Goal: Task Accomplishment & Management: Manage account settings

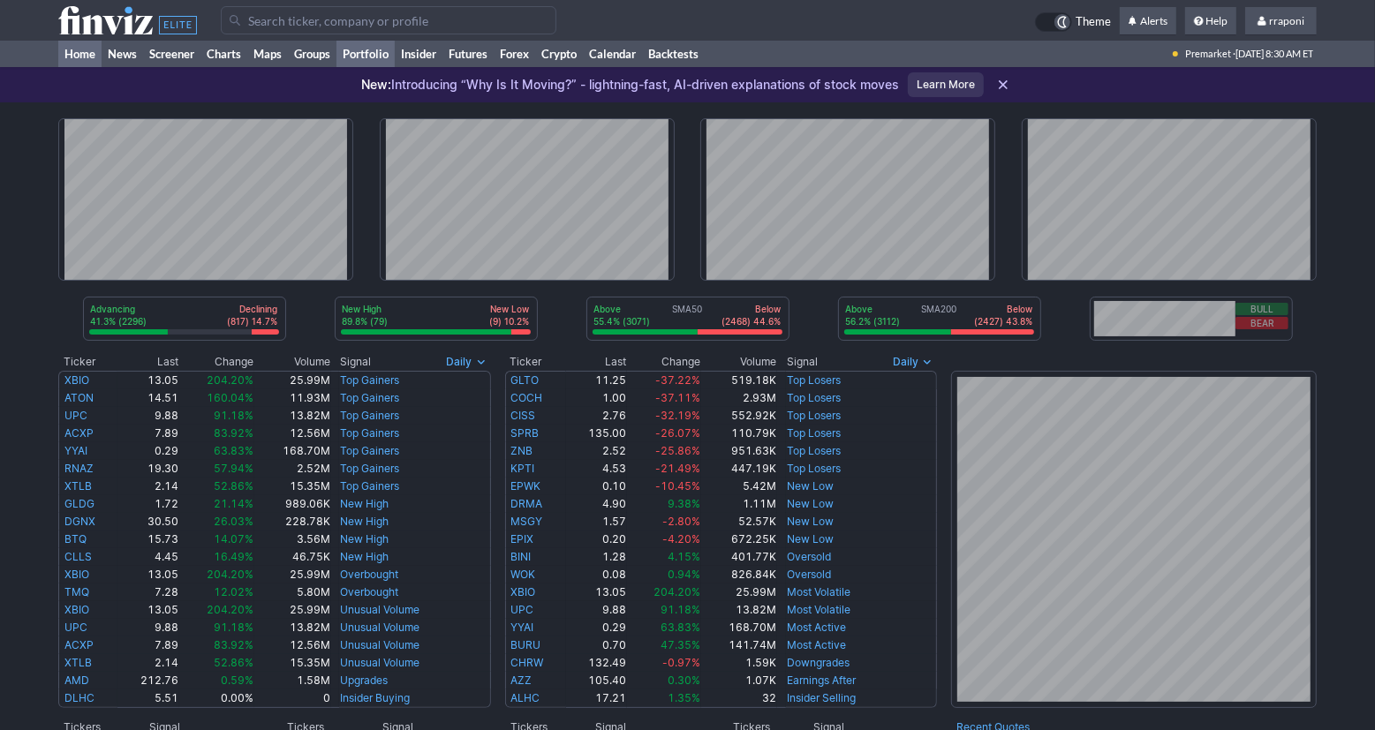
click at [394, 59] on link "Portfolio" at bounding box center [365, 54] width 58 height 26
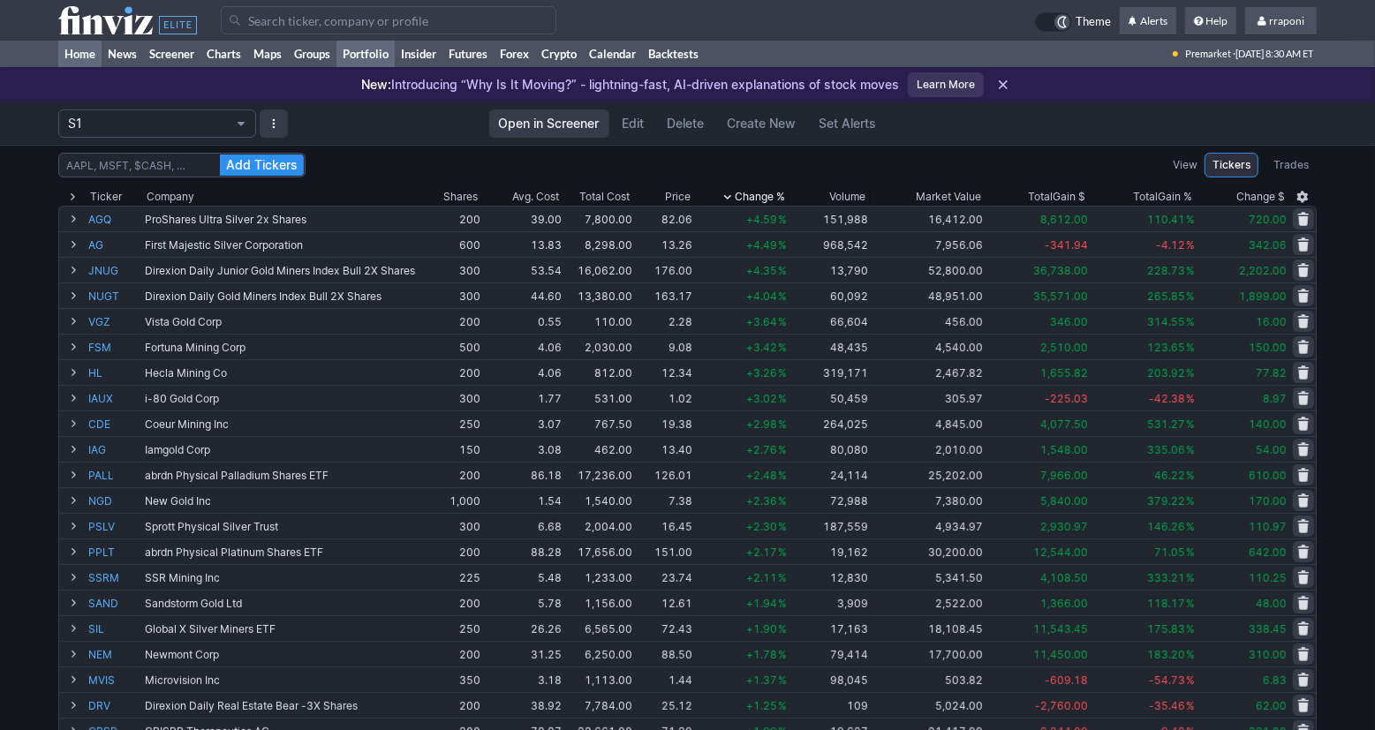
click at [88, 64] on link "Home" at bounding box center [79, 54] width 43 height 26
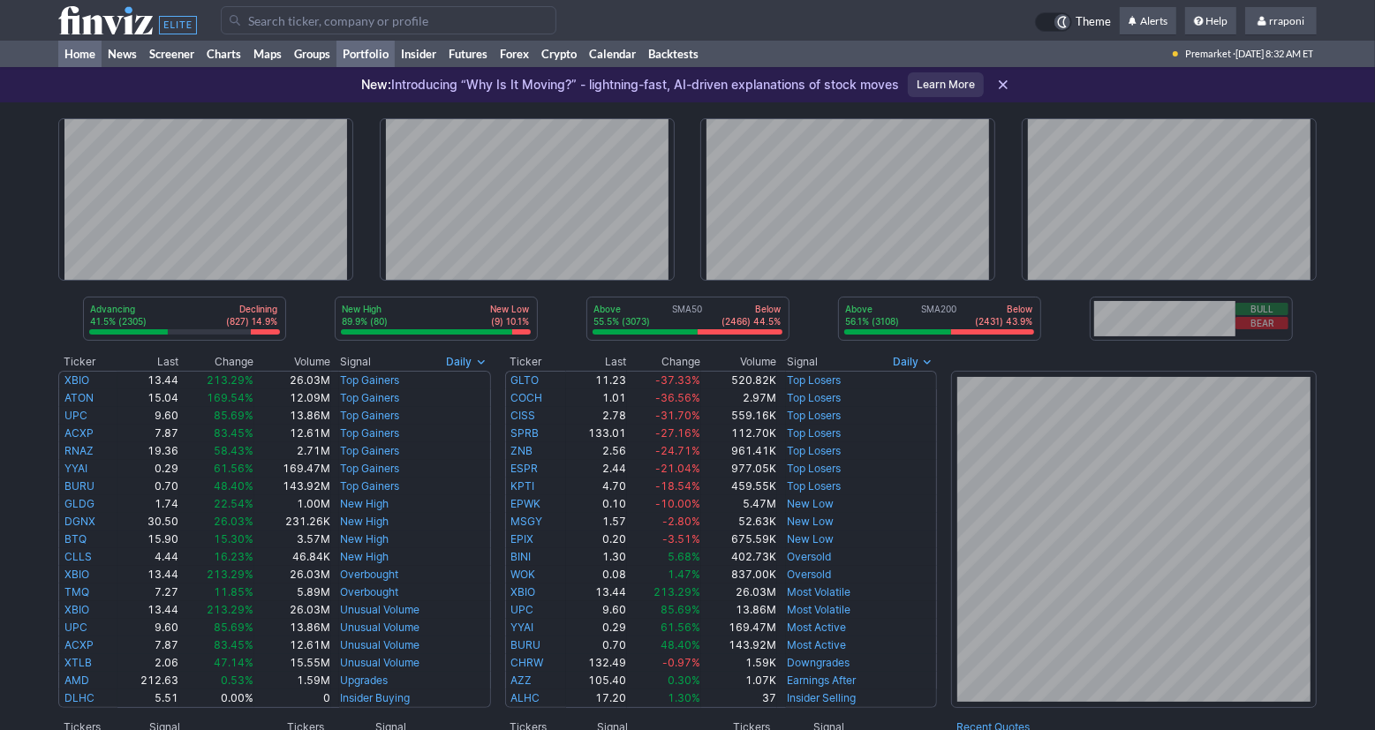
click at [395, 52] on link "Portfolio" at bounding box center [365, 54] width 58 height 26
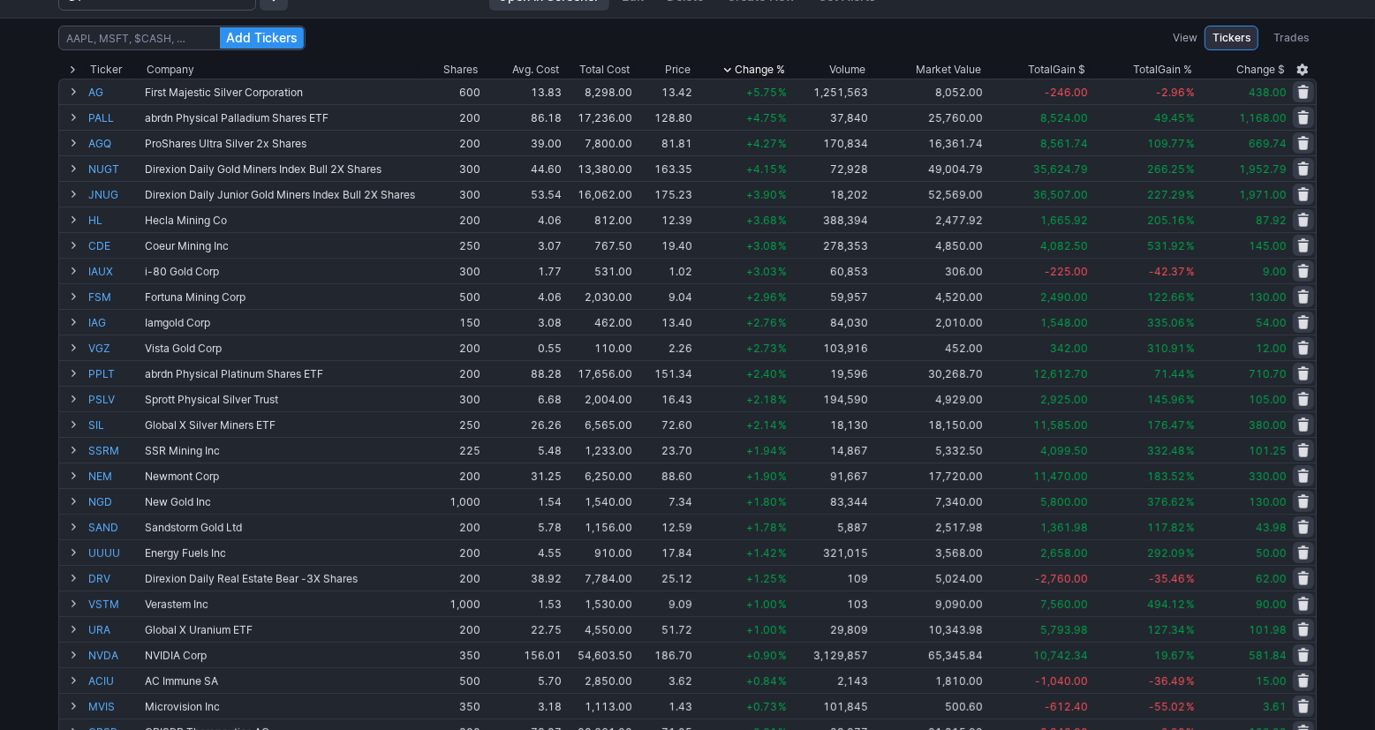
scroll to position [125, 0]
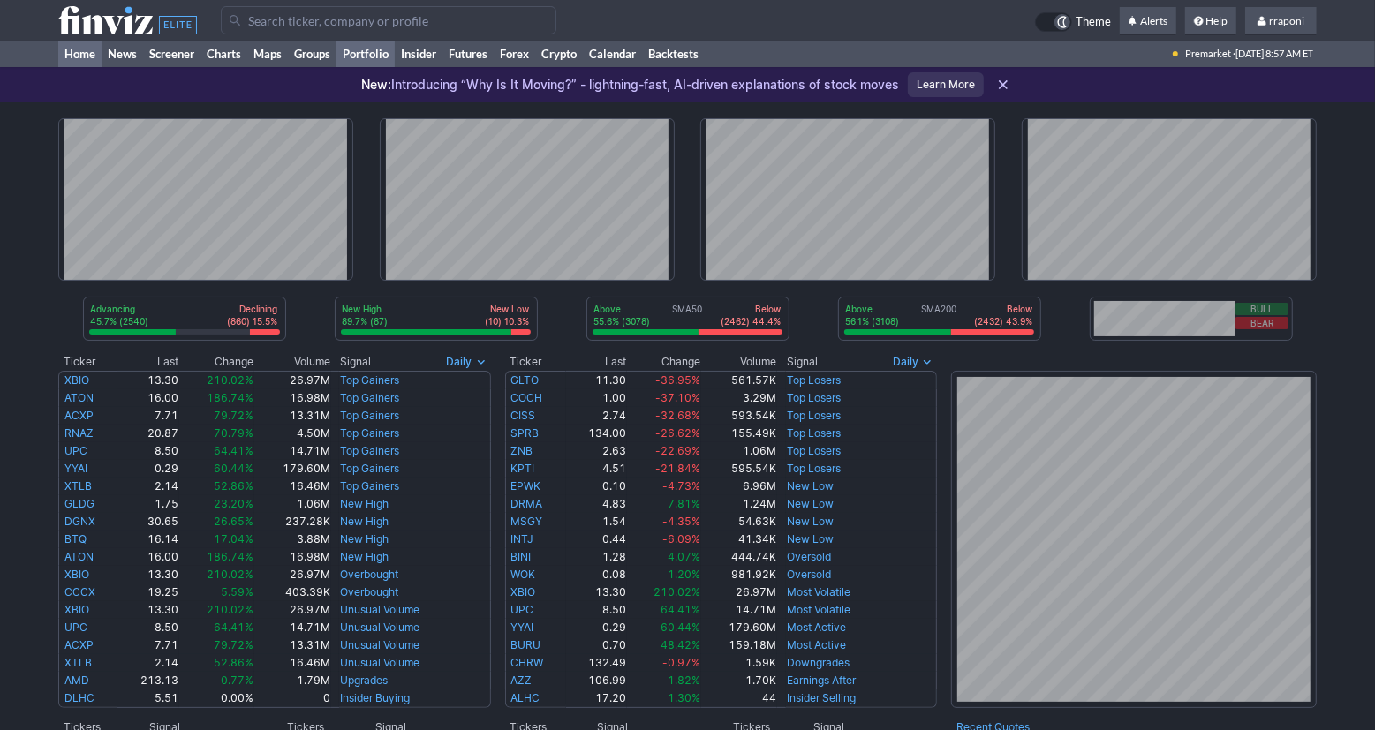
click at [386, 61] on link "Portfolio" at bounding box center [365, 54] width 58 height 26
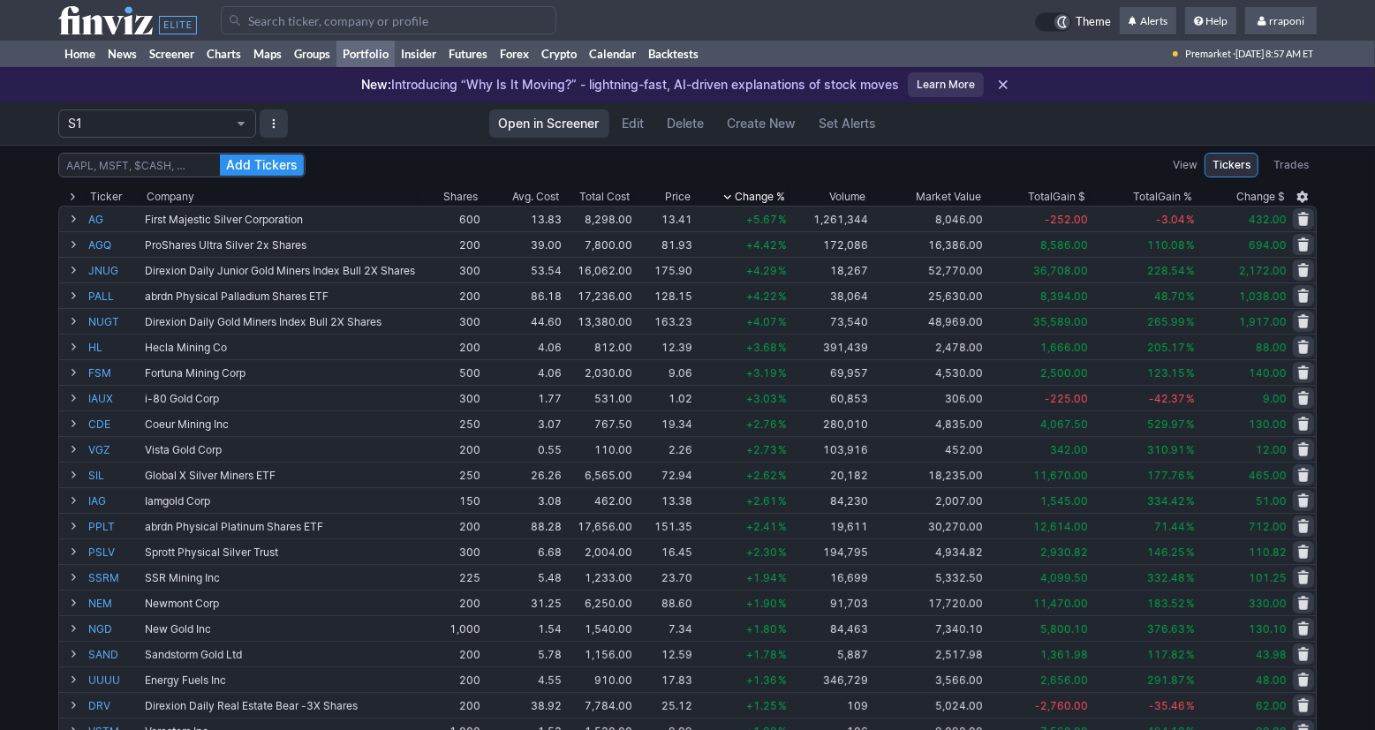
click at [1355, 357] on div "Add Tickers View Tickers Trades Ticker Company Shares Avg. Cost Total Cost Pric…" at bounding box center [687, 702] width 1375 height 1115
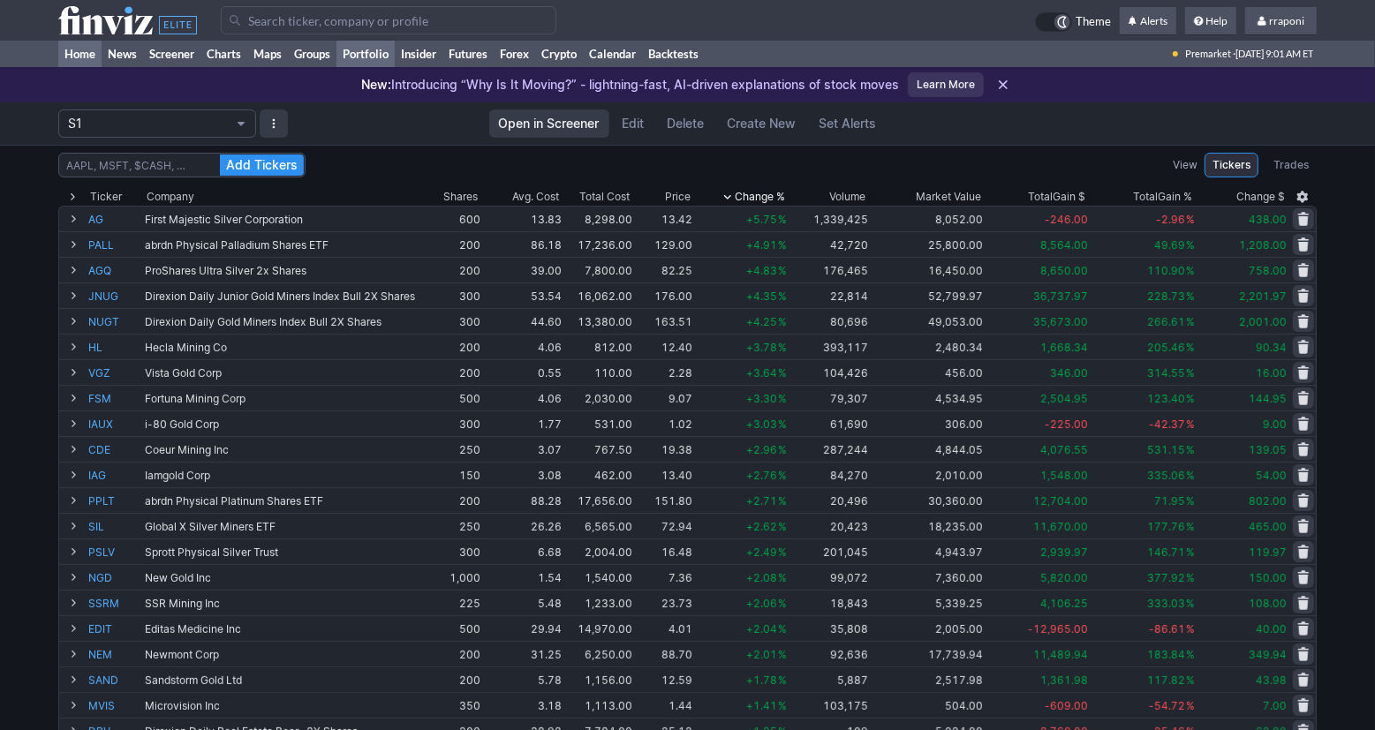
click at [90, 60] on link "Home" at bounding box center [79, 54] width 43 height 26
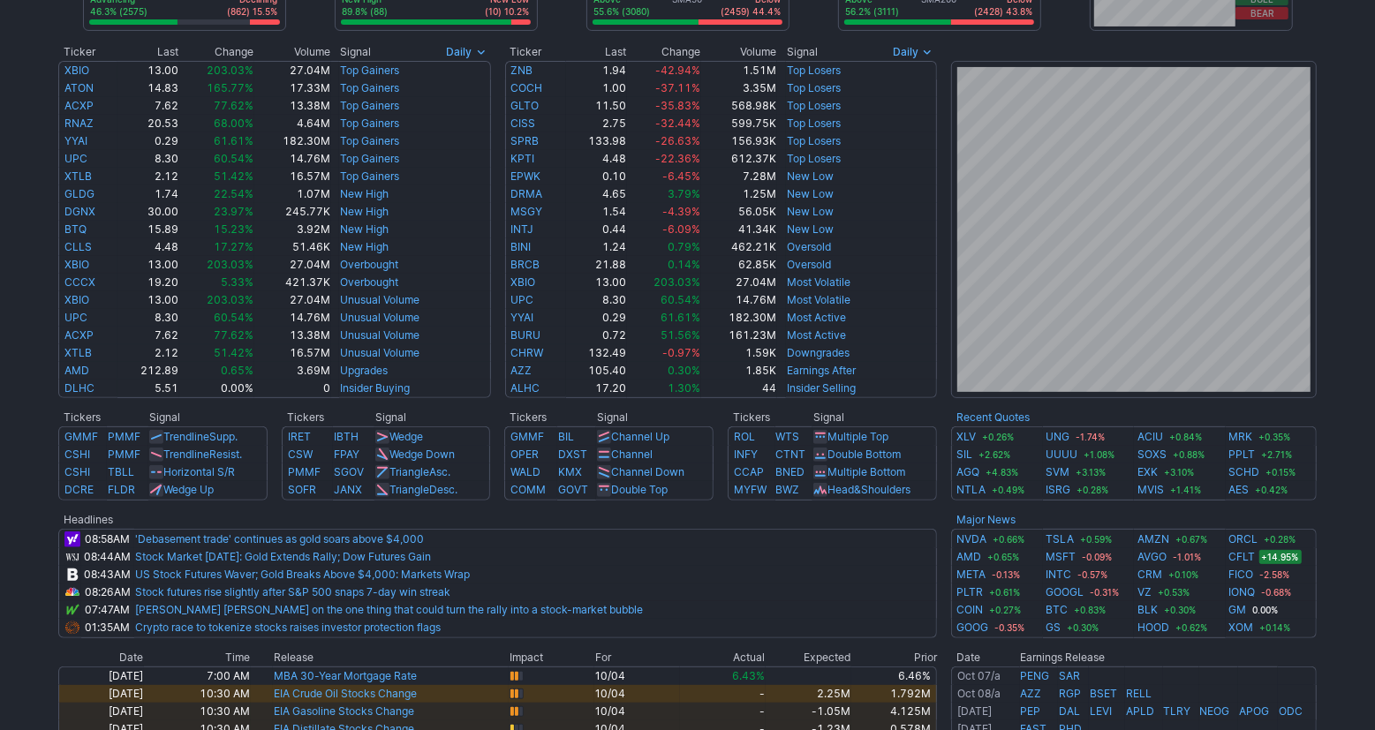
scroll to position [336, 0]
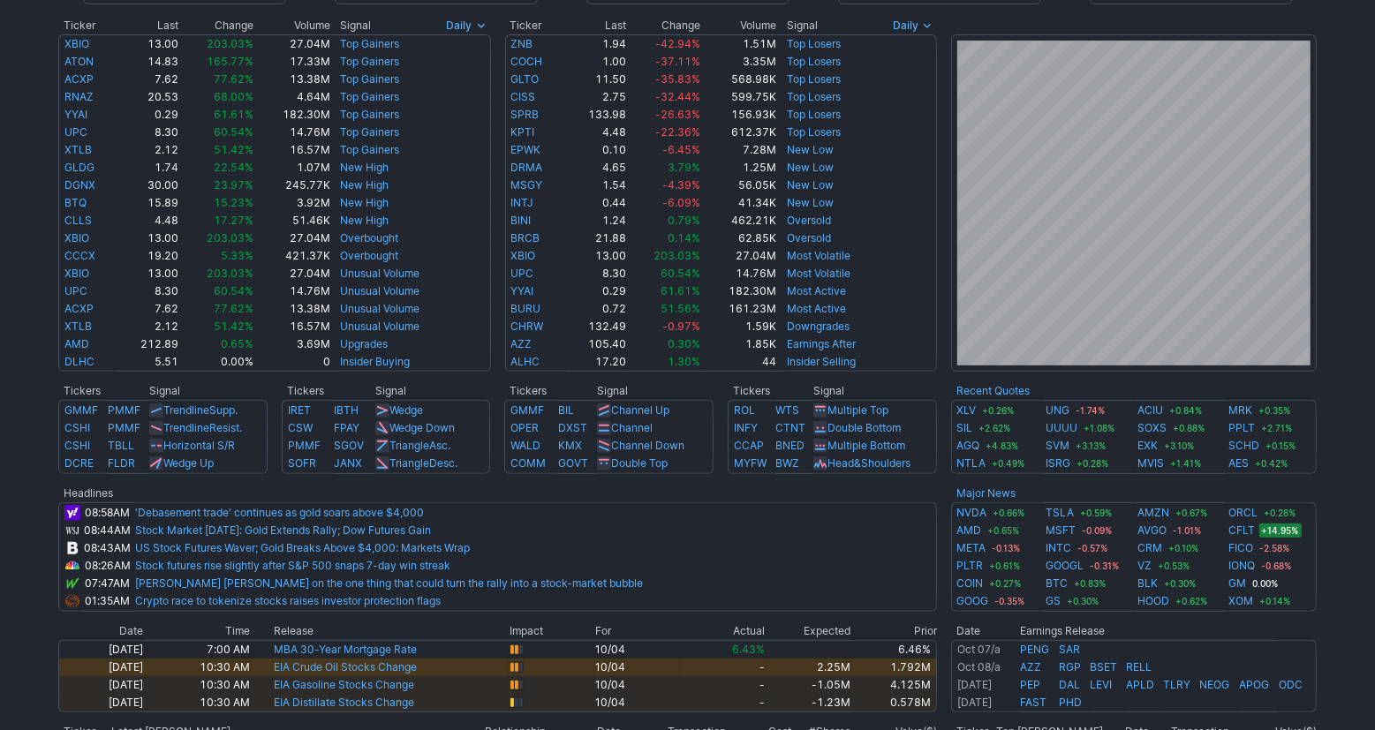
click at [1353, 363] on div "Advancing 46.3% (2575) Declining (862) 15.5% New High 89.8% (88) New Low (10) 1…" at bounding box center [687, 387] width 1375 height 1242
click at [1353, 483] on div "Advancing 46.3% (2575) Declining (862) 15.5% New High 89.8% (88) New Low (10) 1…" at bounding box center [687, 387] width 1375 height 1242
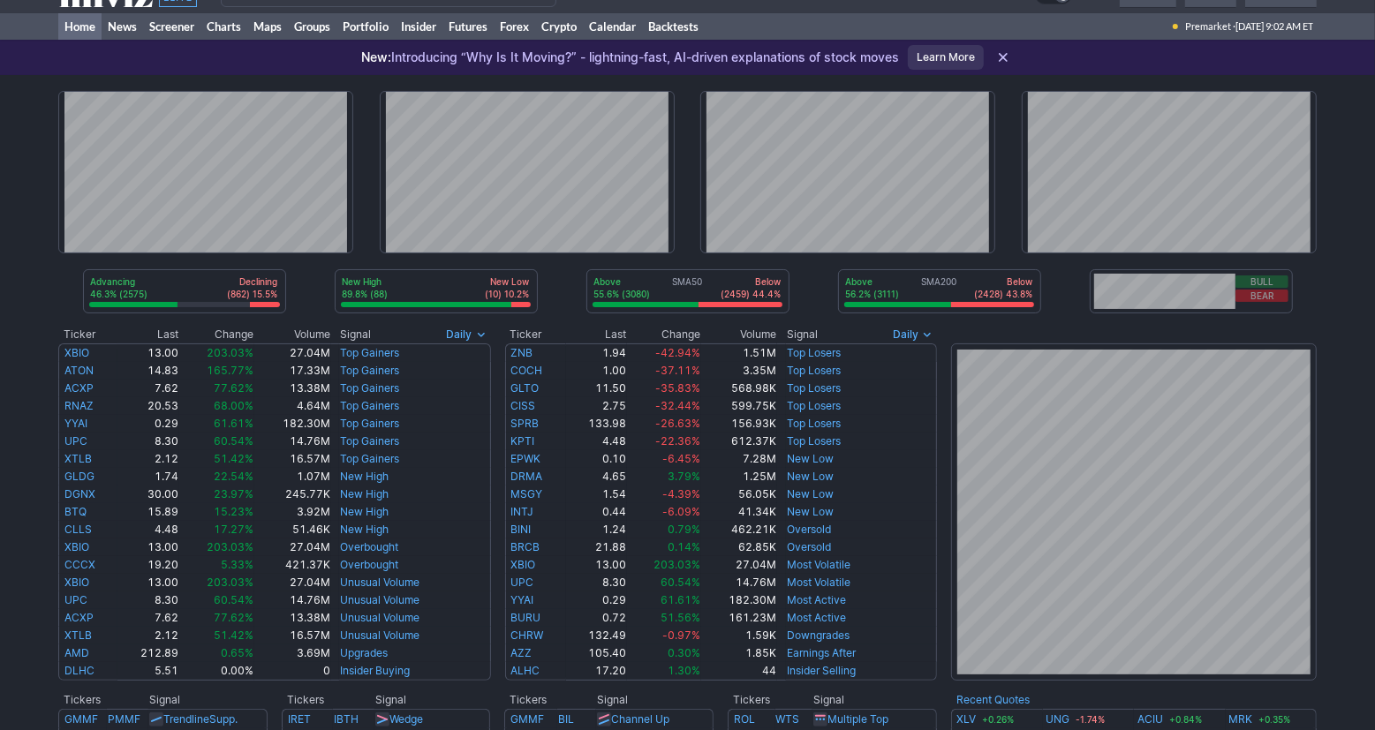
scroll to position [9, 0]
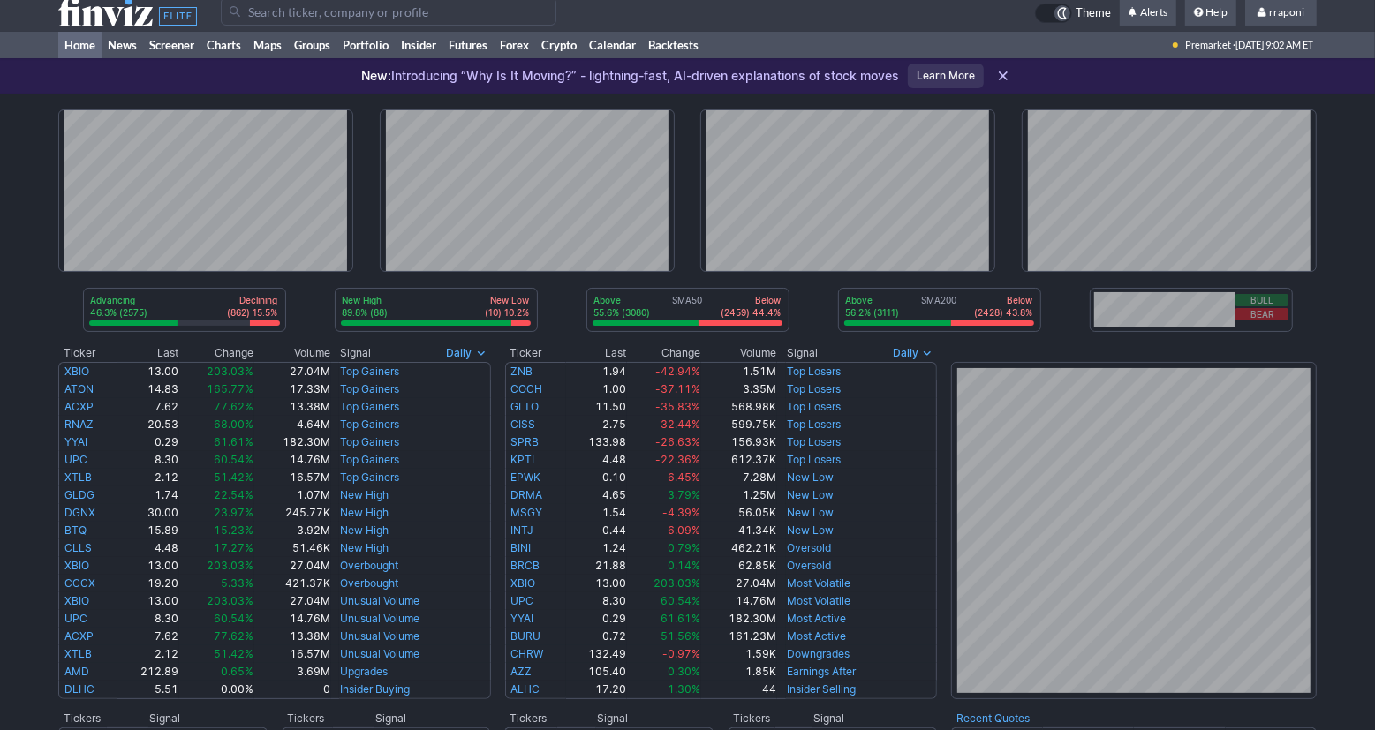
click at [1355, 302] on div "Advancing 46.3% (2575) Declining (862) 15.5% New High 89.8% (88) New Low (10) 1…" at bounding box center [687, 715] width 1375 height 1242
click at [387, 52] on link "Portfolio" at bounding box center [365, 45] width 58 height 26
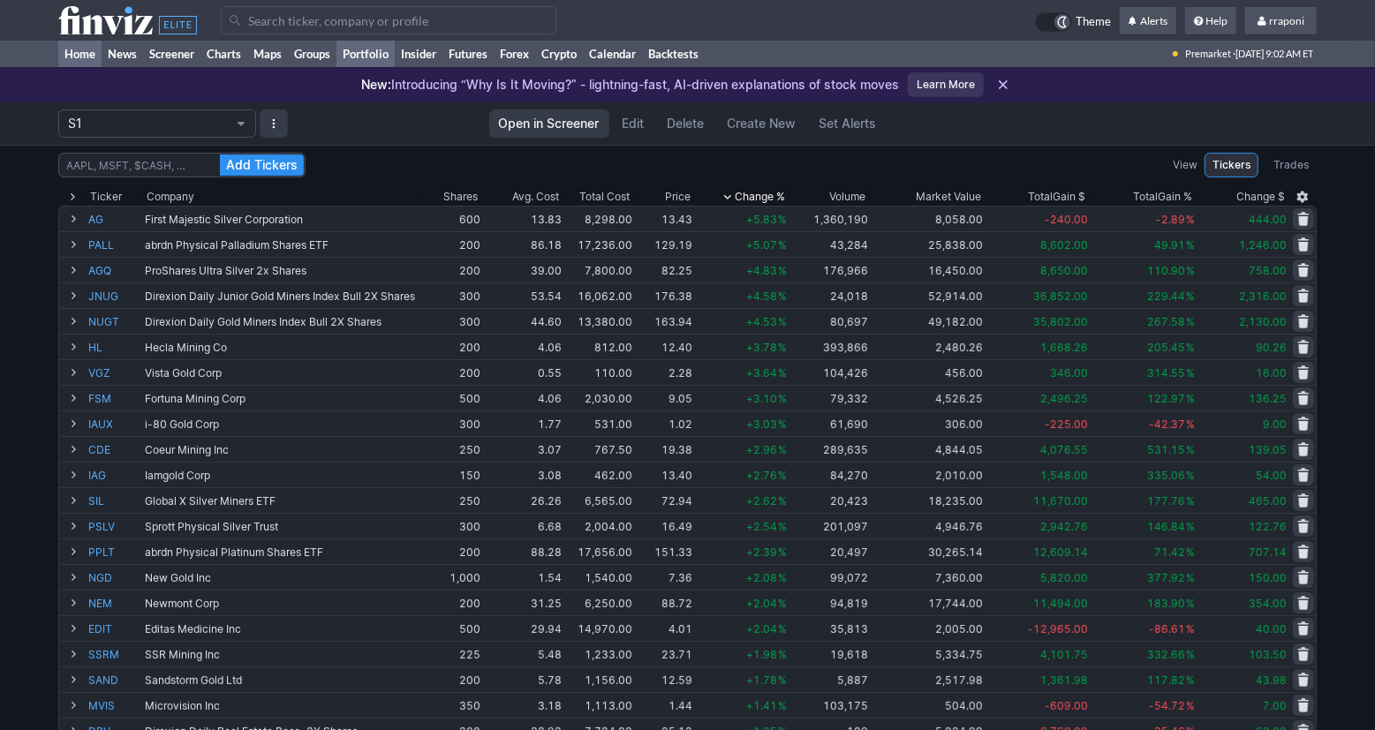
click at [95, 60] on link "Home" at bounding box center [79, 54] width 43 height 26
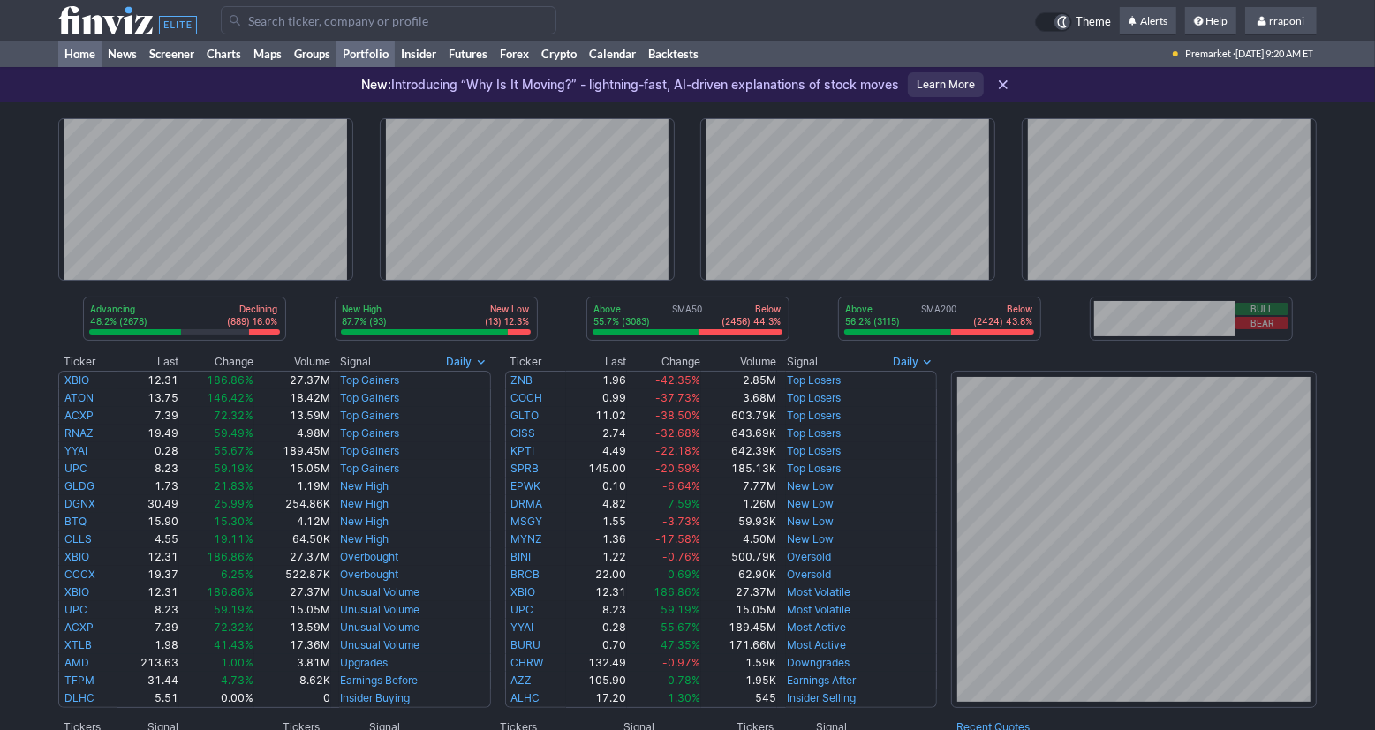
click at [373, 64] on link "Portfolio" at bounding box center [365, 54] width 58 height 26
